Goal: Task Accomplishment & Management: Manage account settings

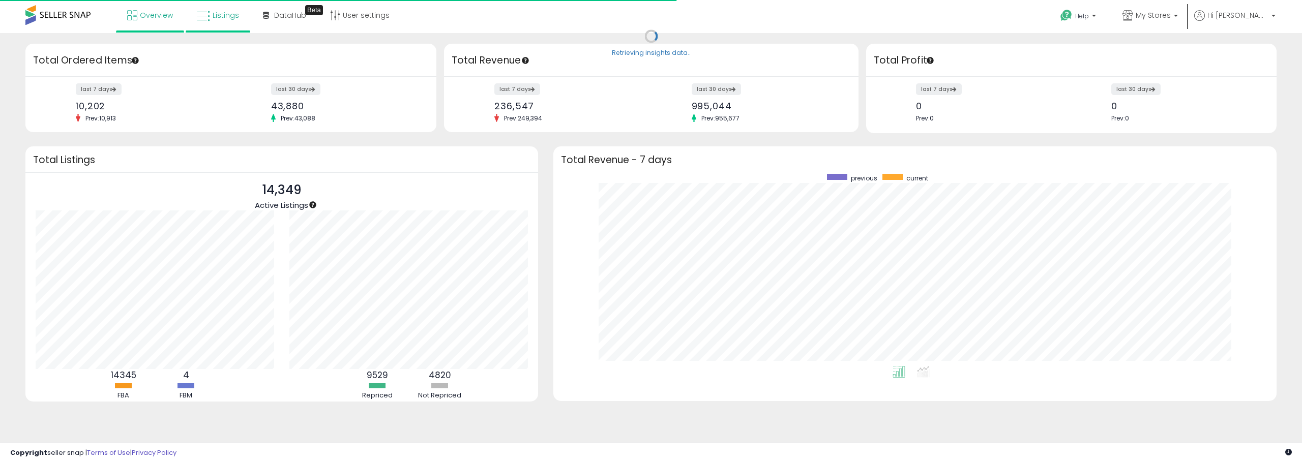
scroll to position [192, 703]
click at [227, 22] on link "Listings" at bounding box center [217, 15] width 57 height 31
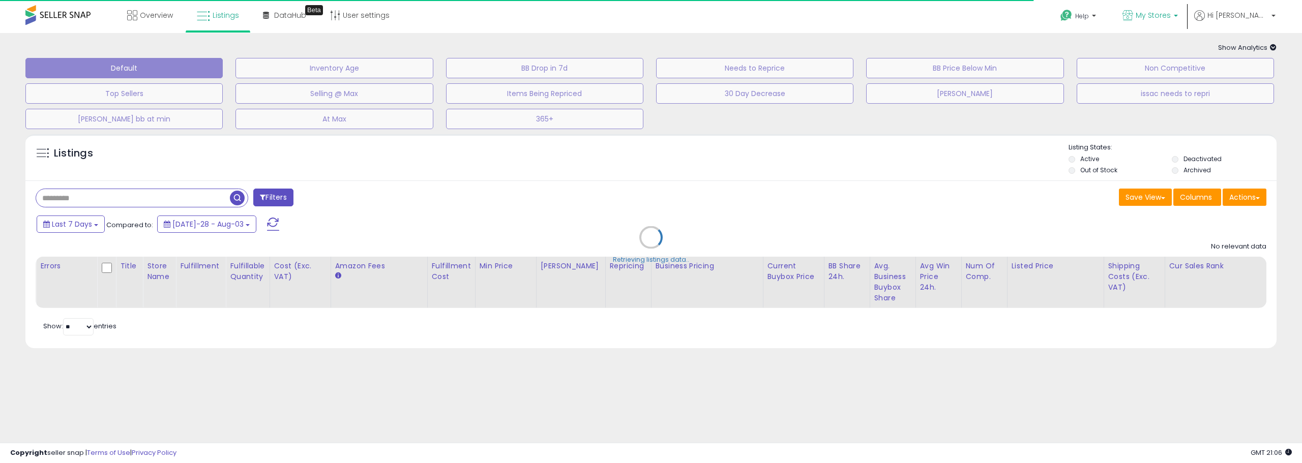
click at [1185, 23] on link "My Stores" at bounding box center [1150, 16] width 71 height 33
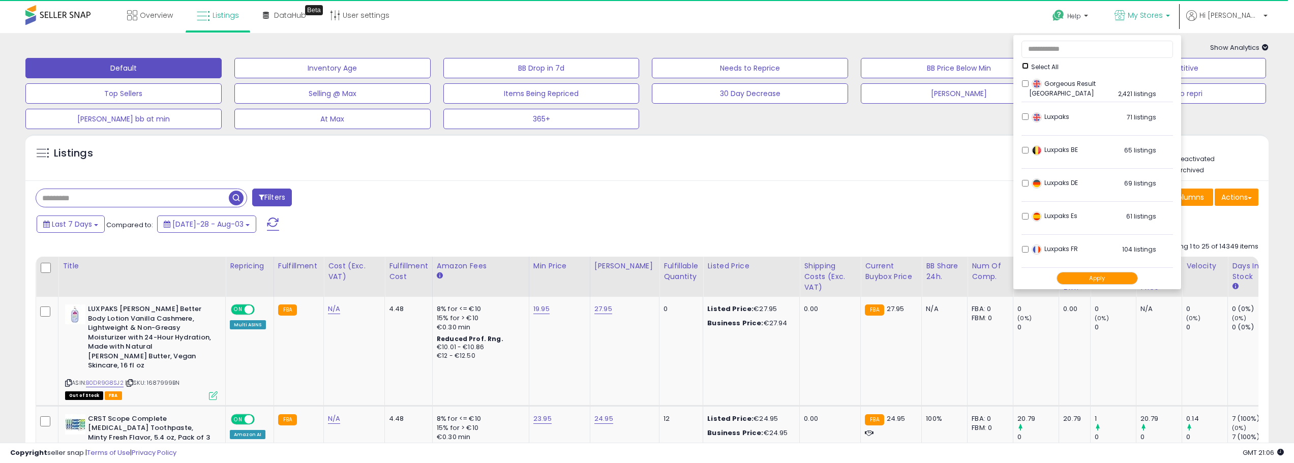
scroll to position [305, 0]
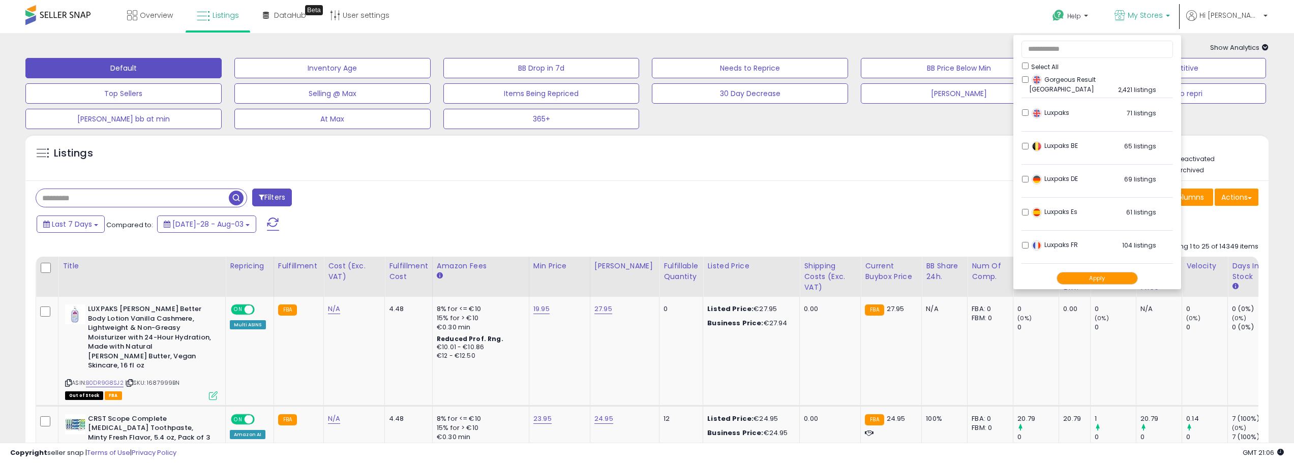
click at [1122, 278] on button "Apply" at bounding box center [1097, 278] width 81 height 13
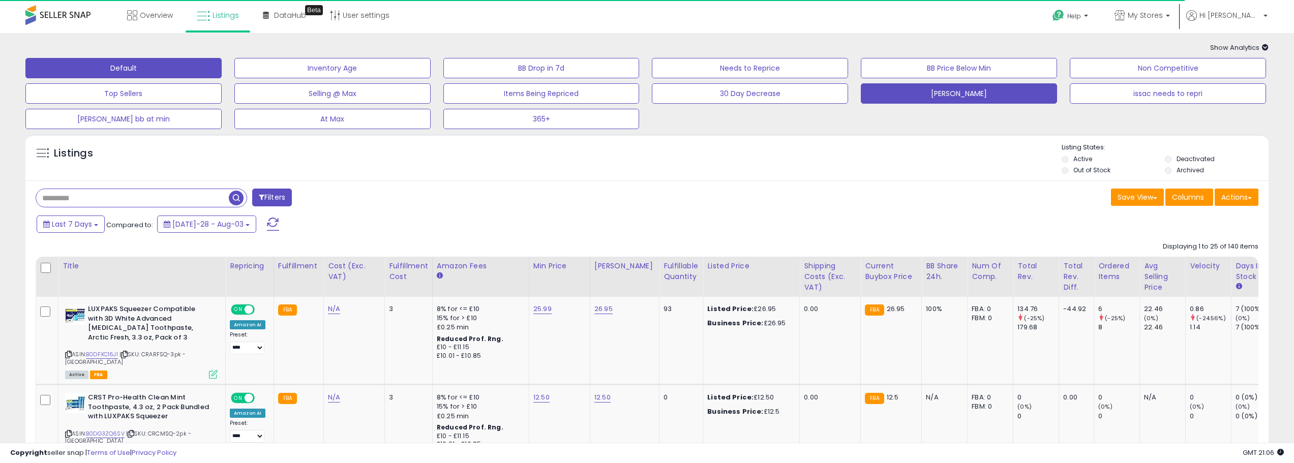
click at [431, 78] on button "isaacs" at bounding box center [332, 68] width 196 height 20
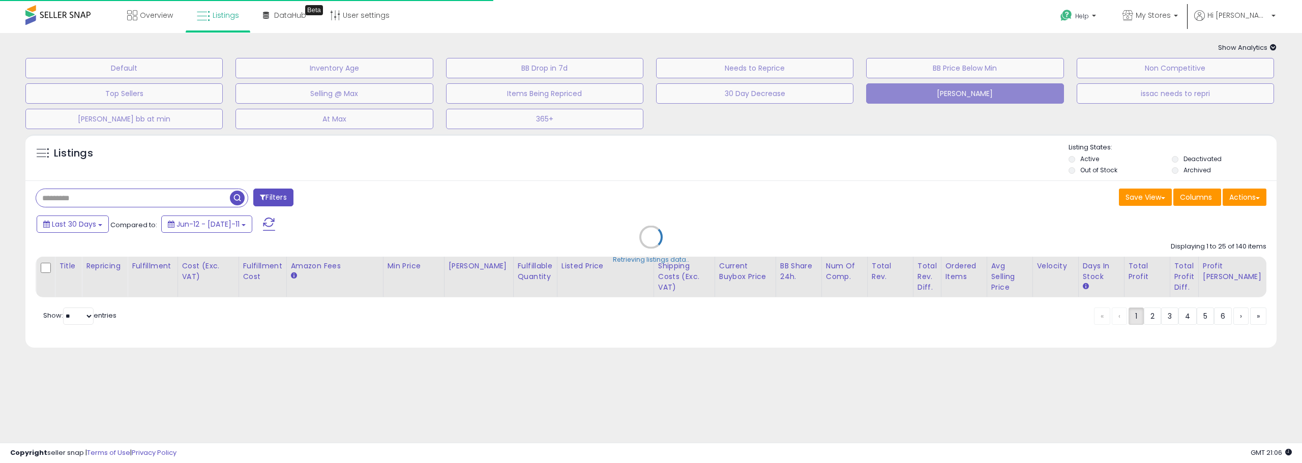
type input "**********"
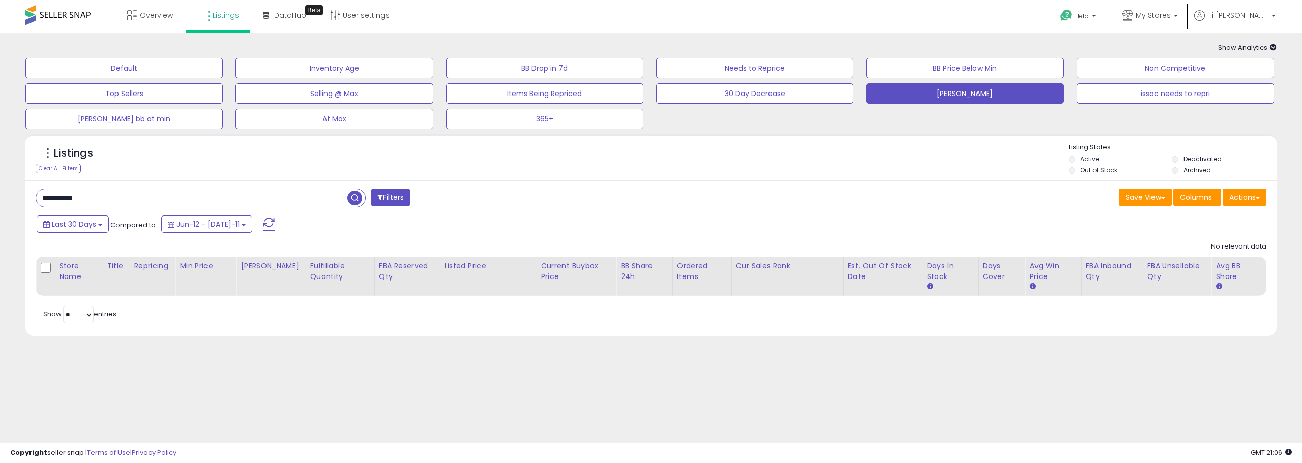
click at [71, 203] on input "**********" at bounding box center [191, 198] width 311 height 18
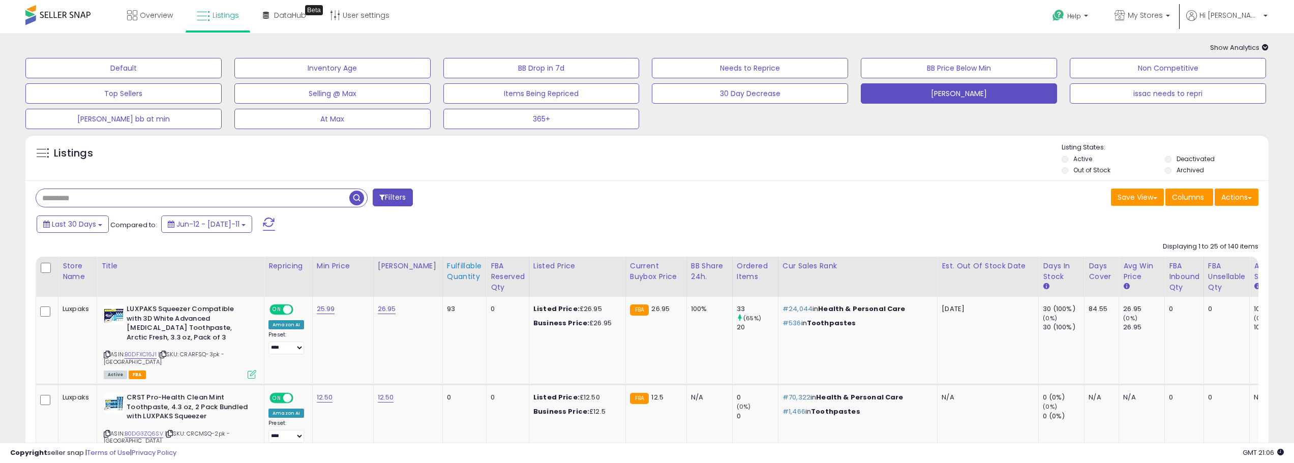
click at [447, 276] on div "Fulfillable Quantity" at bounding box center [464, 271] width 35 height 21
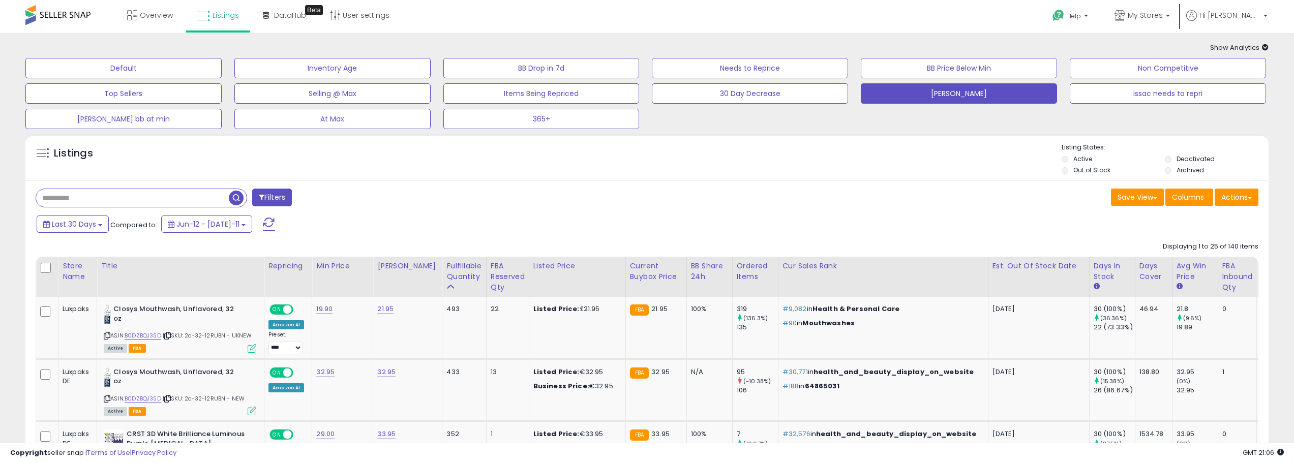
click at [645, 205] on div "Filters" at bounding box center [337, 199] width 619 height 20
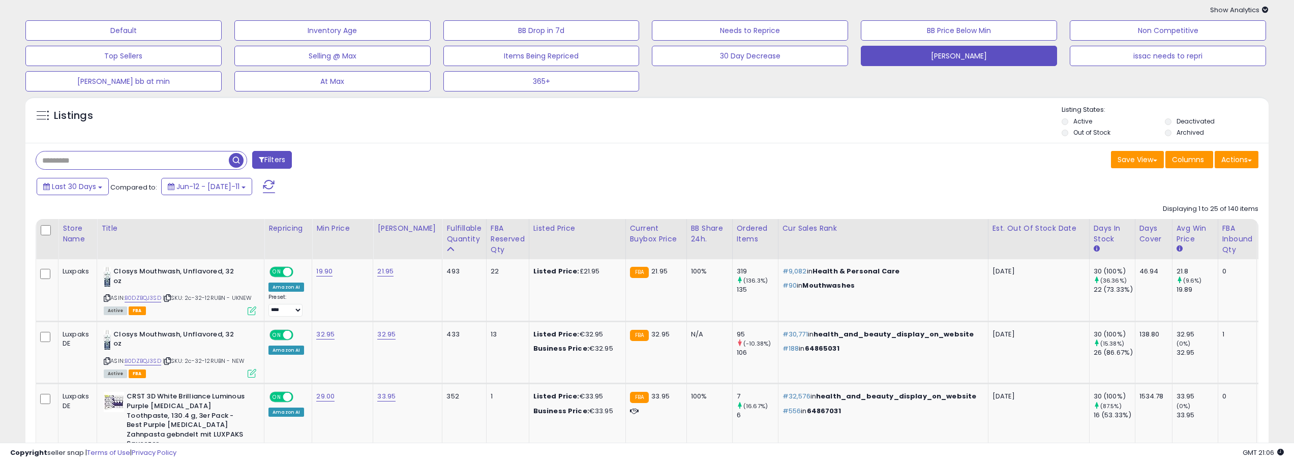
scroll to position [153, 0]
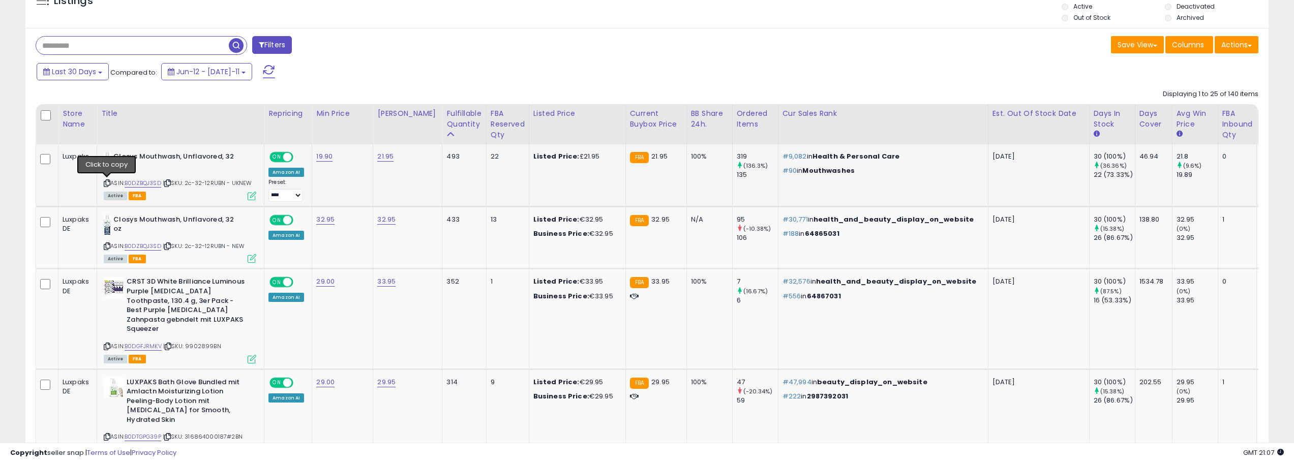
click at [106, 185] on icon at bounding box center [107, 184] width 7 height 6
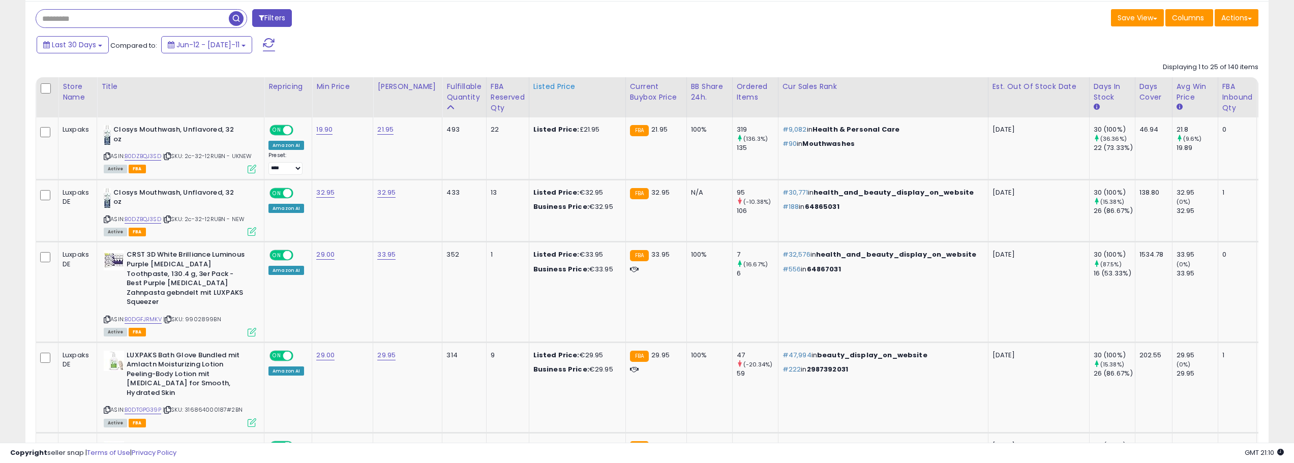
scroll to position [203, 0]
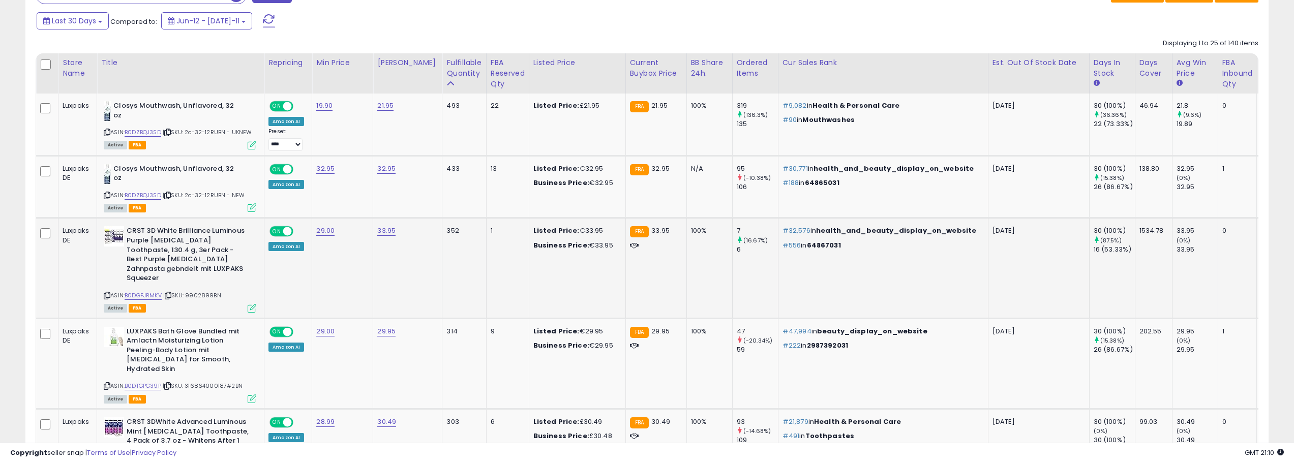
click at [108, 293] on icon at bounding box center [107, 296] width 7 height 6
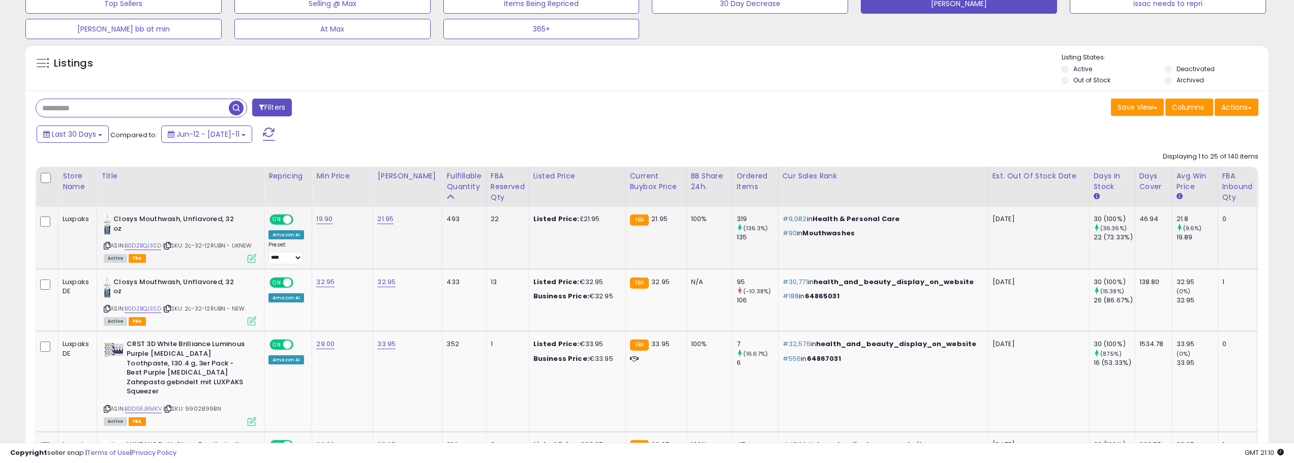
scroll to position [254, 0]
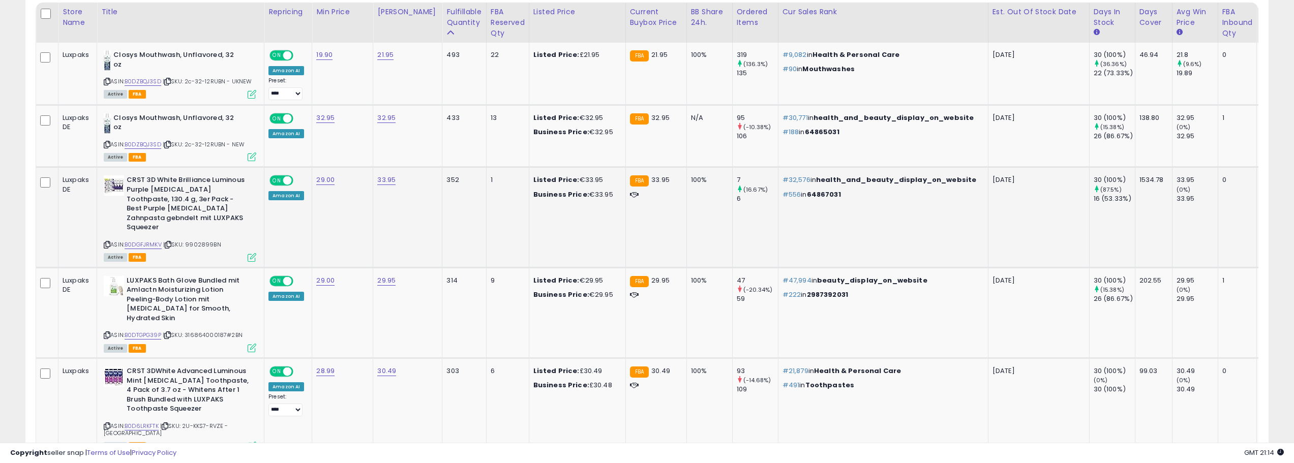
click at [106, 242] on icon at bounding box center [107, 245] width 7 height 6
click at [105, 242] on icon at bounding box center [107, 245] width 7 height 6
click at [107, 333] on icon at bounding box center [107, 336] width 7 height 6
drag, startPoint x: 413, startPoint y: 312, endPoint x: 411, endPoint y: 305, distance: 7.3
click at [413, 312] on td "29.95" at bounding box center [407, 312] width 69 height 91
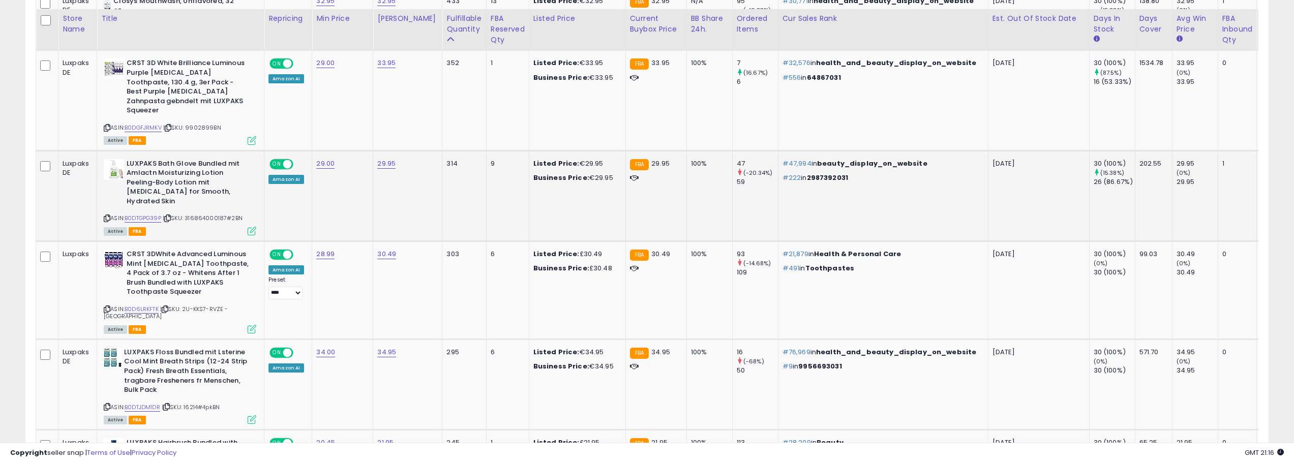
scroll to position [305, 0]
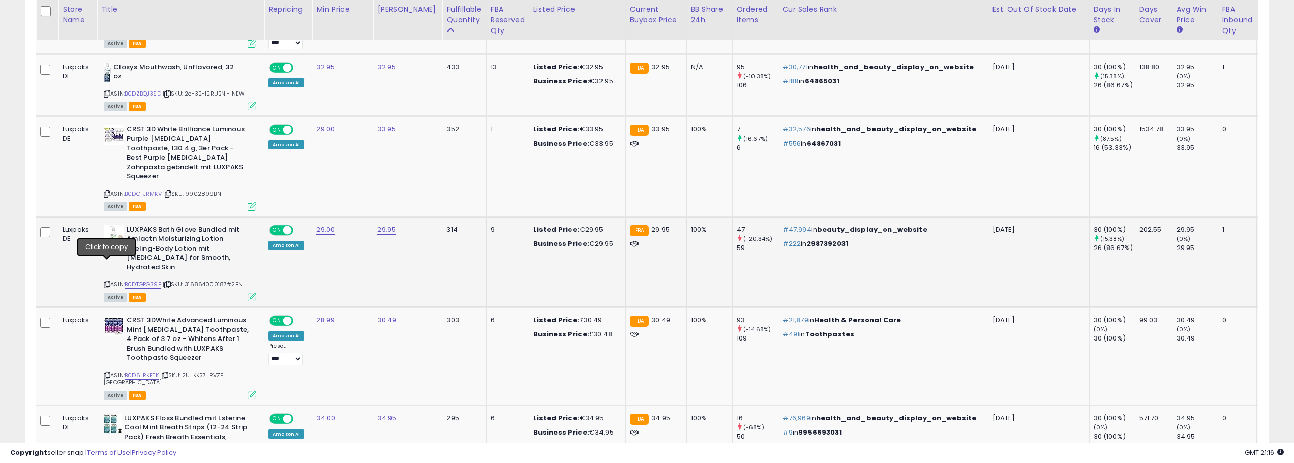
click at [107, 282] on icon at bounding box center [107, 285] width 7 height 6
click at [442, 338] on td "303" at bounding box center [464, 357] width 44 height 98
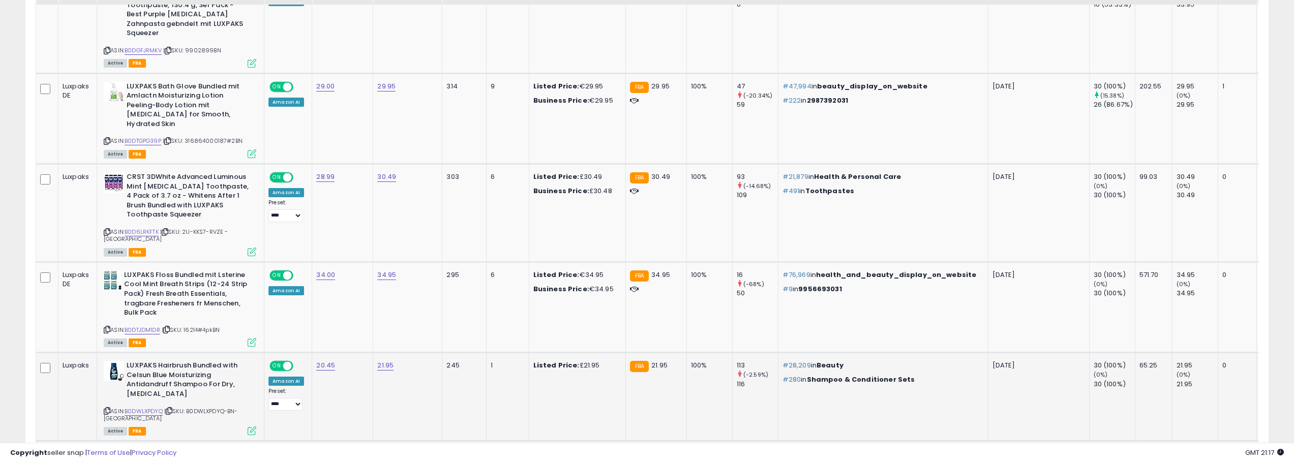
scroll to position [458, 0]
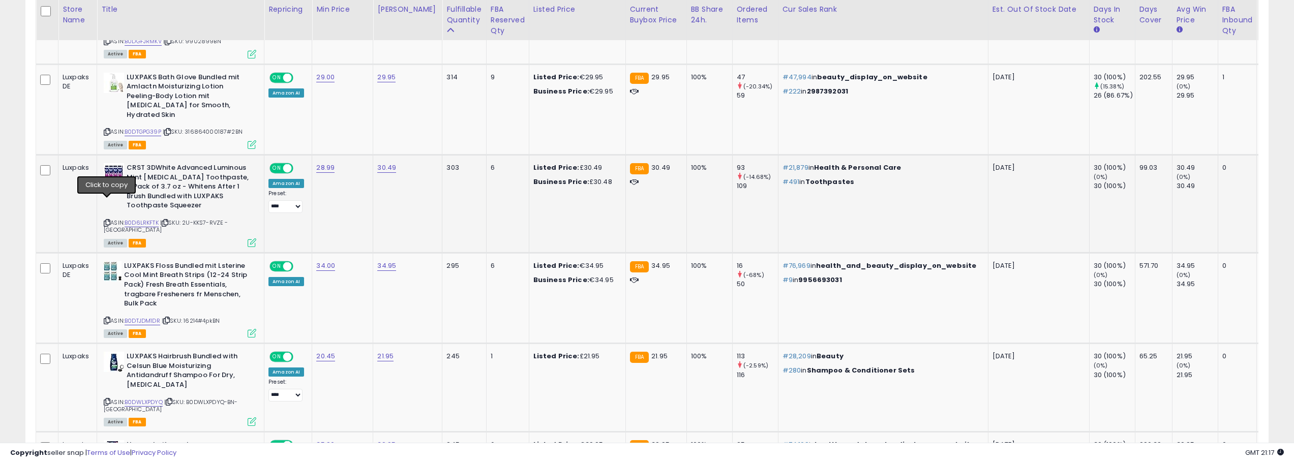
click at [105, 220] on icon at bounding box center [107, 223] width 7 height 6
drag, startPoint x: 107, startPoint y: 294, endPoint x: 201, endPoint y: 274, distance: 96.6
click at [107, 318] on icon at bounding box center [107, 321] width 7 height 6
click at [108, 220] on icon at bounding box center [107, 223] width 7 height 6
click at [108, 318] on icon at bounding box center [107, 321] width 7 height 6
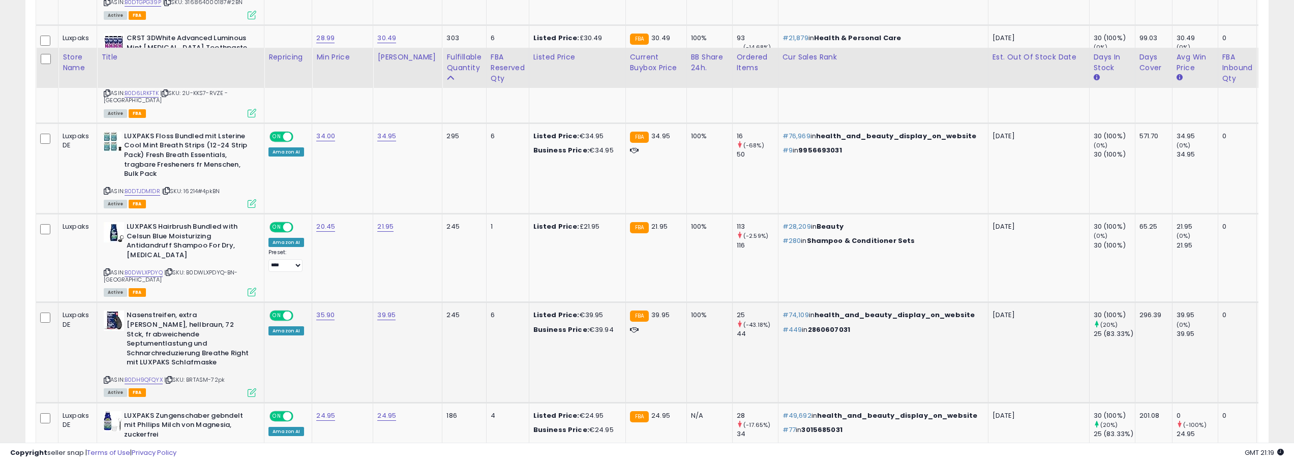
scroll to position [661, 0]
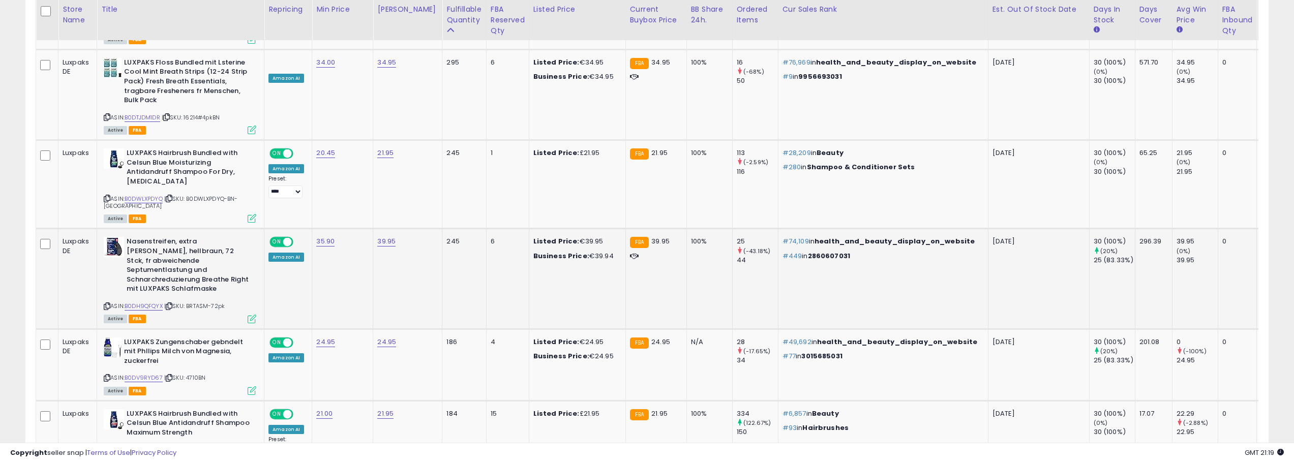
click at [109, 304] on icon at bounding box center [107, 307] width 7 height 6
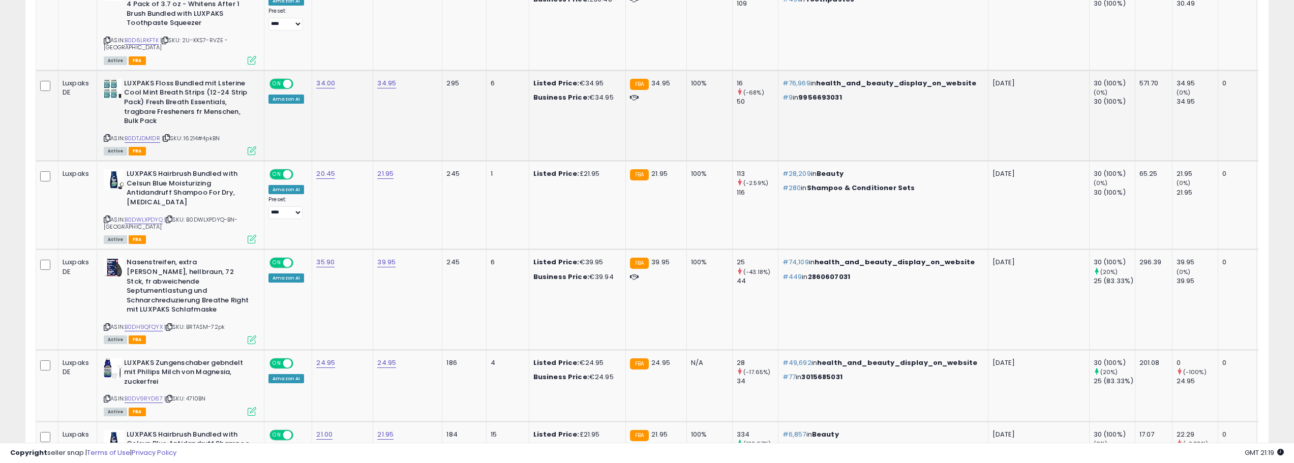
scroll to position [509, 0]
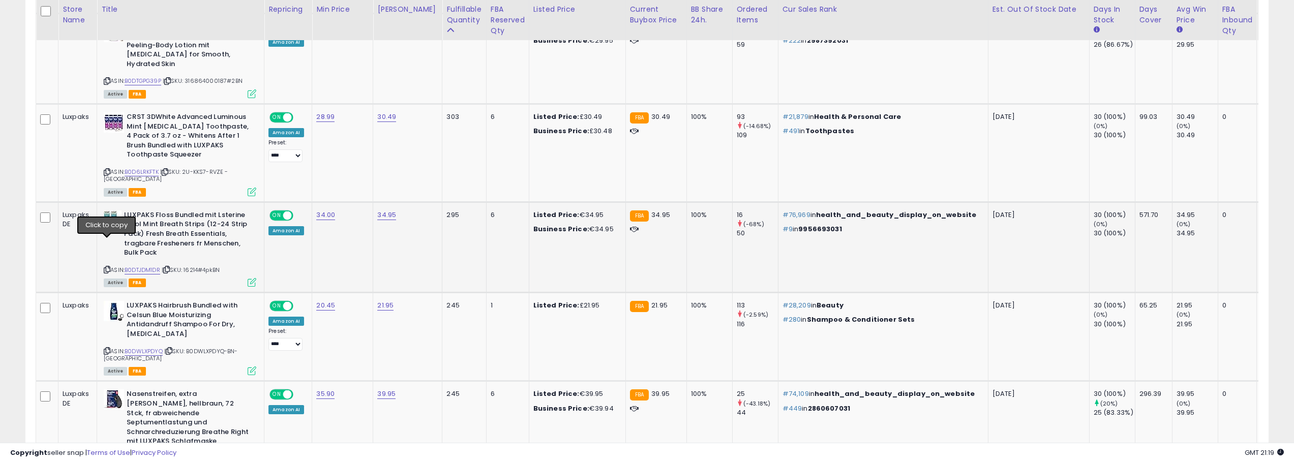
click at [107, 267] on icon at bounding box center [107, 270] width 7 height 6
